Goal: Task Accomplishment & Management: Manage account settings

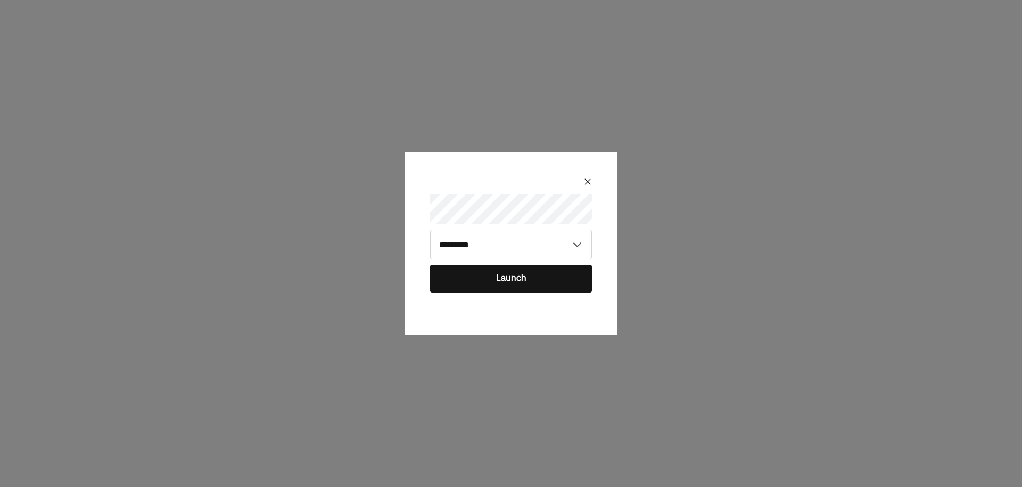
click at [476, 275] on button "Launch" at bounding box center [511, 279] width 162 height 28
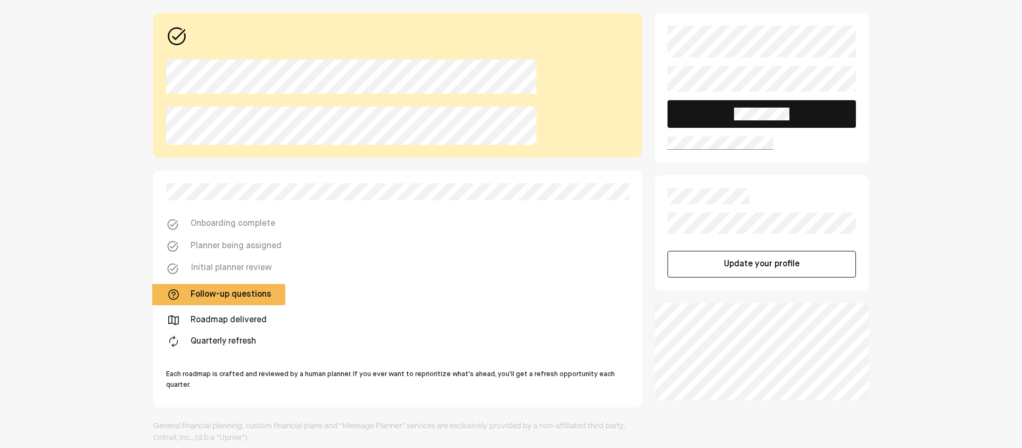
click at [718, 274] on button "Update your profile" at bounding box center [762, 264] width 189 height 27
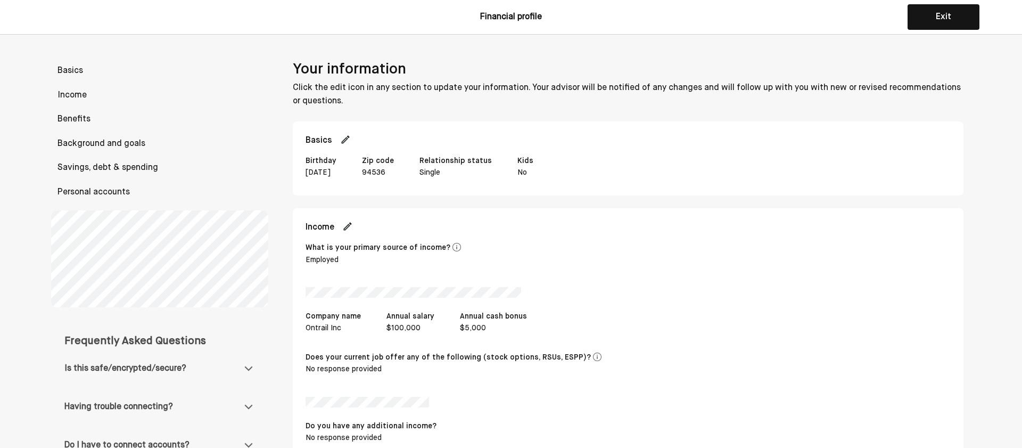
click at [944, 14] on button "Exit" at bounding box center [944, 17] width 72 height 26
